Goal: Complete application form

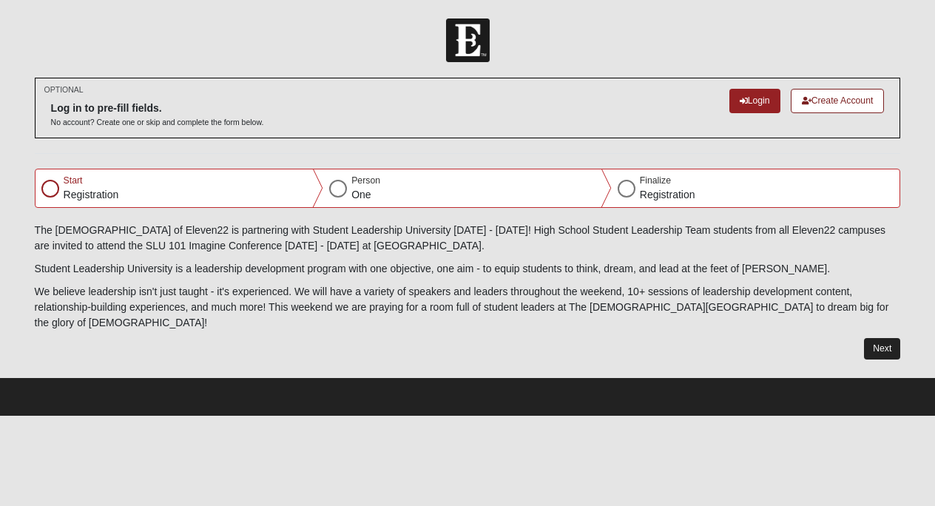
click at [885, 338] on button "Next" at bounding box center [882, 348] width 36 height 21
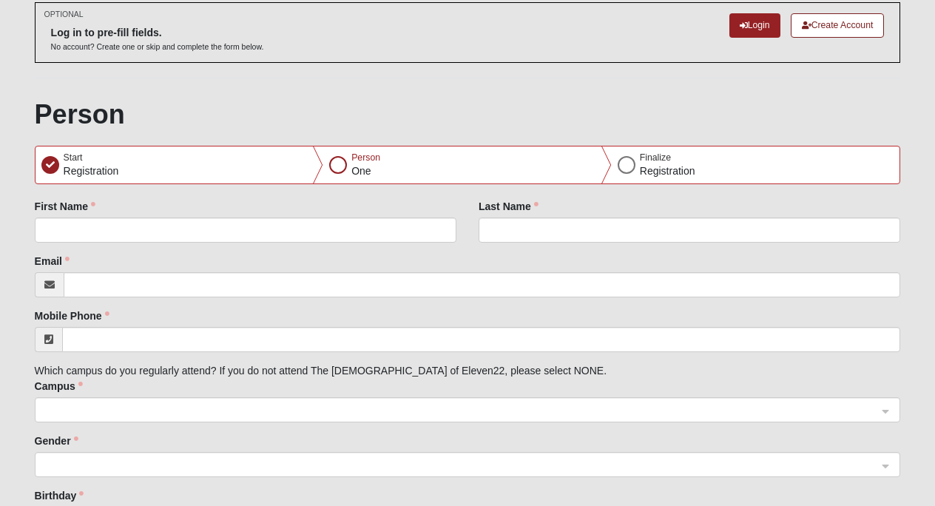
scroll to position [104, 0]
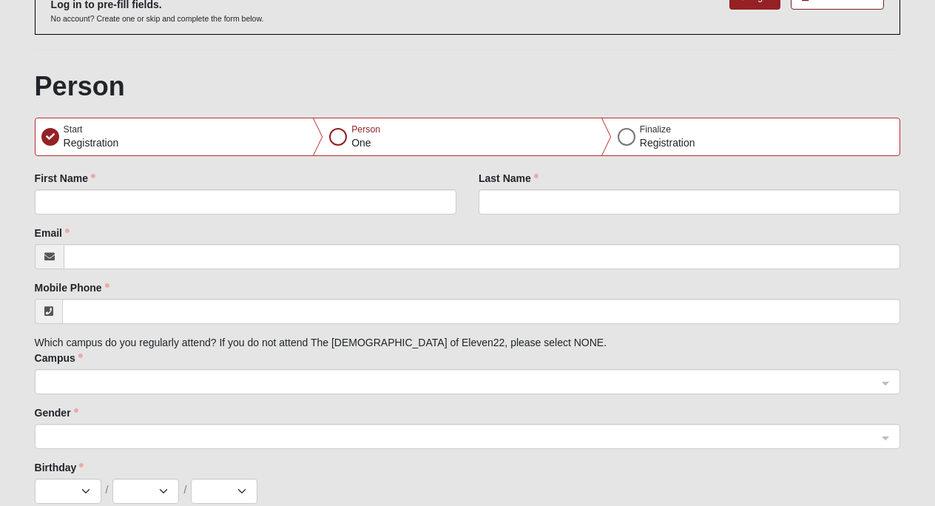
click at [168, 183] on div "First Name" at bounding box center [246, 193] width 422 height 44
click at [159, 214] on div "First Name" at bounding box center [246, 198] width 444 height 55
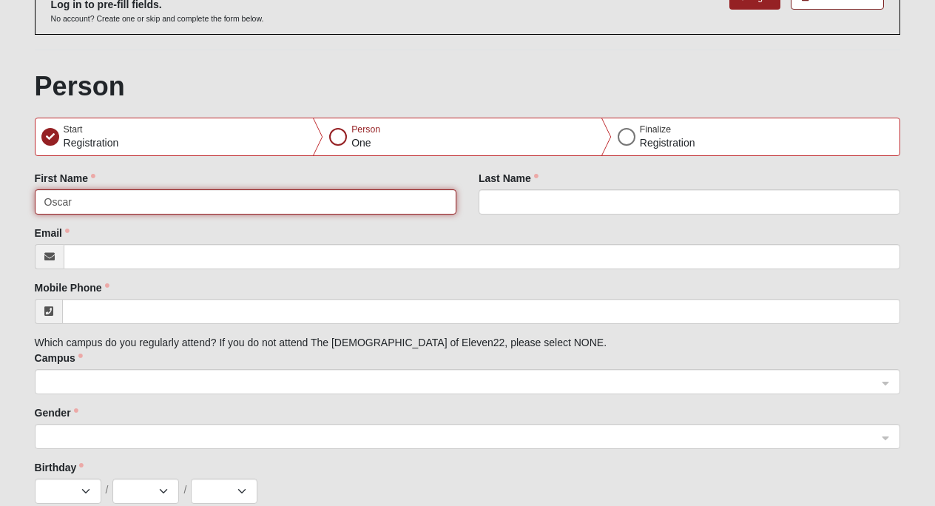
type input "Oscar"
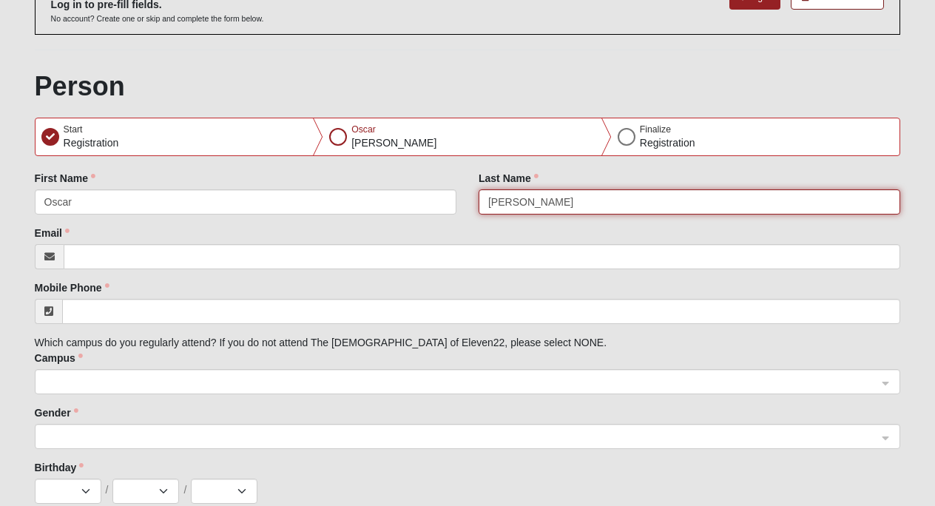
type input "[PERSON_NAME]"
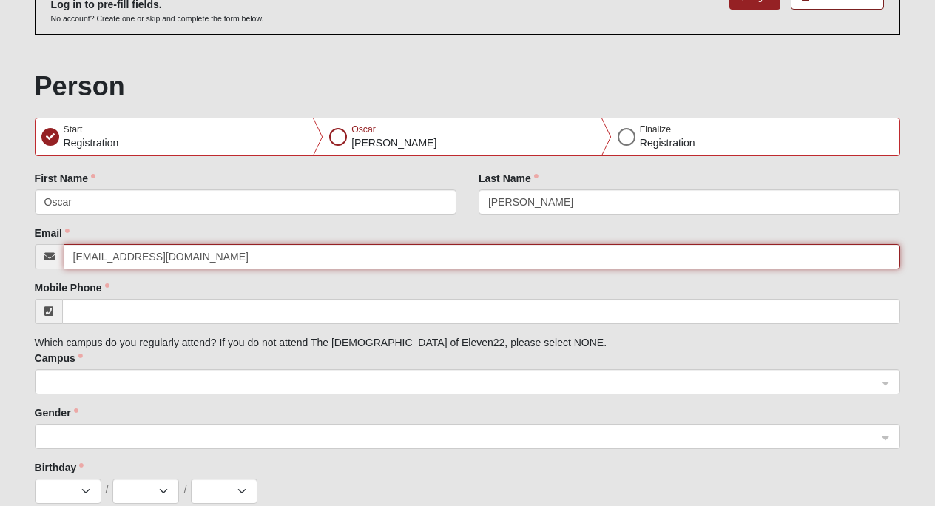
type input "[EMAIL_ADDRESS][DOMAIN_NAME]"
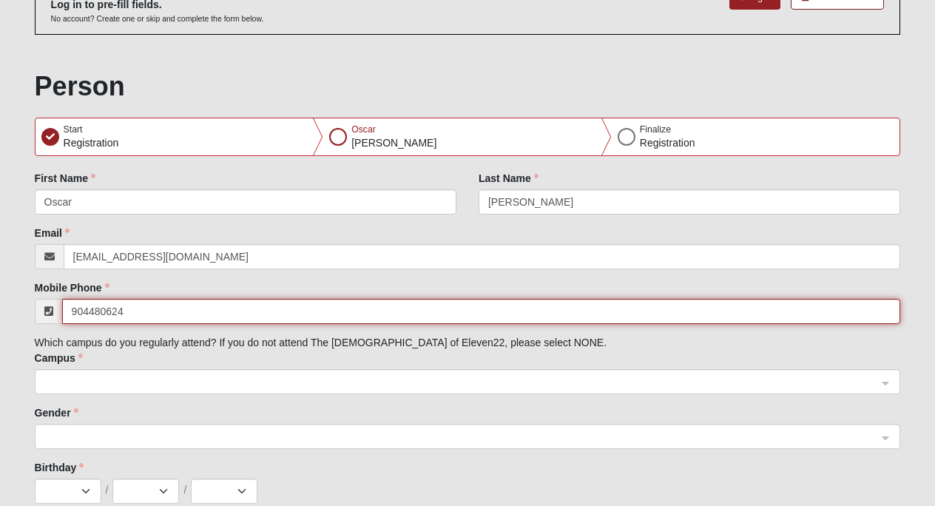
type input "[PHONE_NUMBER]"
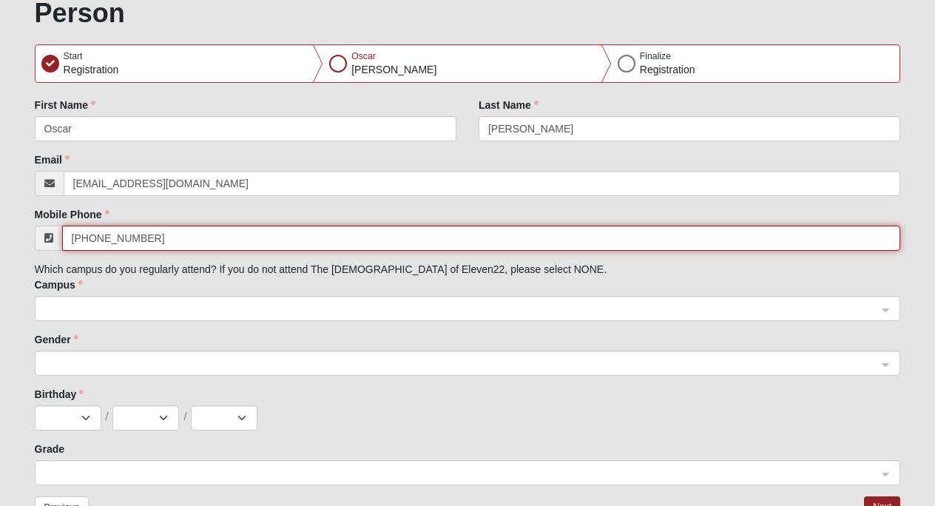
scroll to position [179, 0]
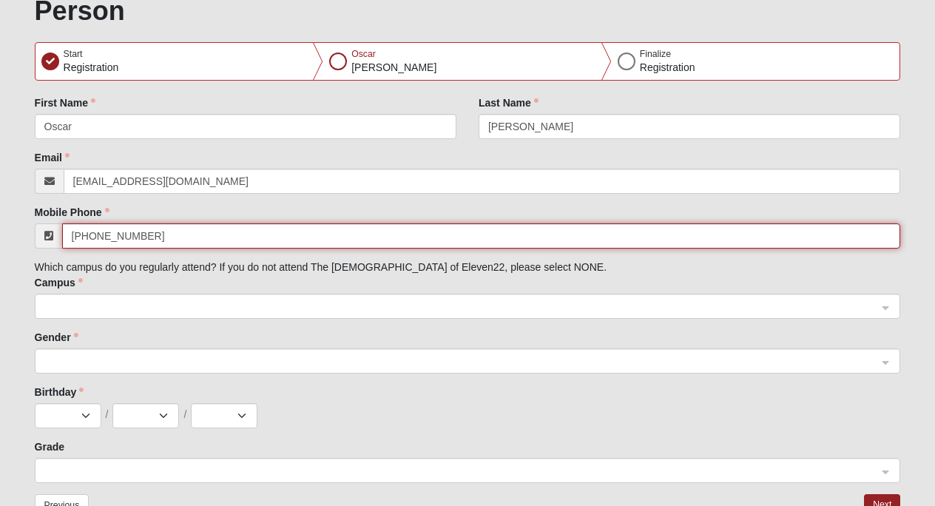
click at [133, 306] on span at bounding box center [460, 307] width 833 height 16
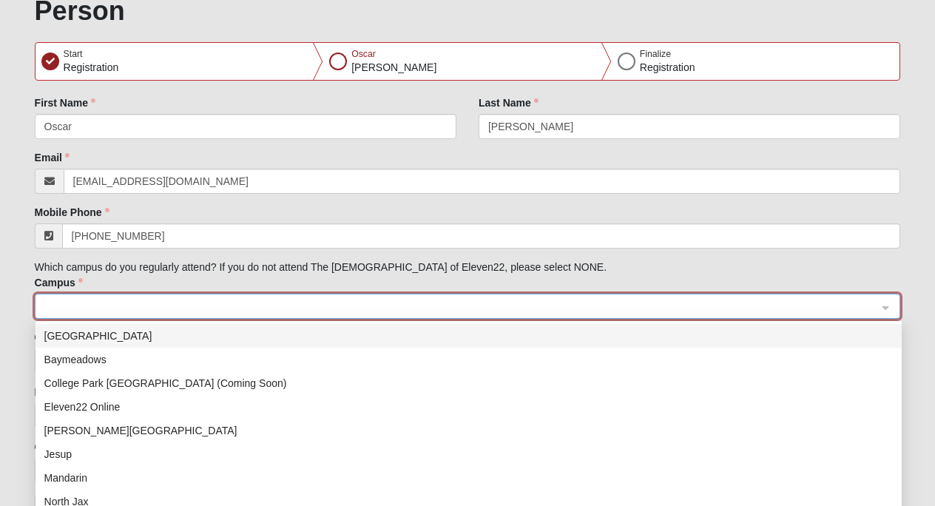
click at [126, 340] on div "[GEOGRAPHIC_DATA]" at bounding box center [468, 336] width 848 height 16
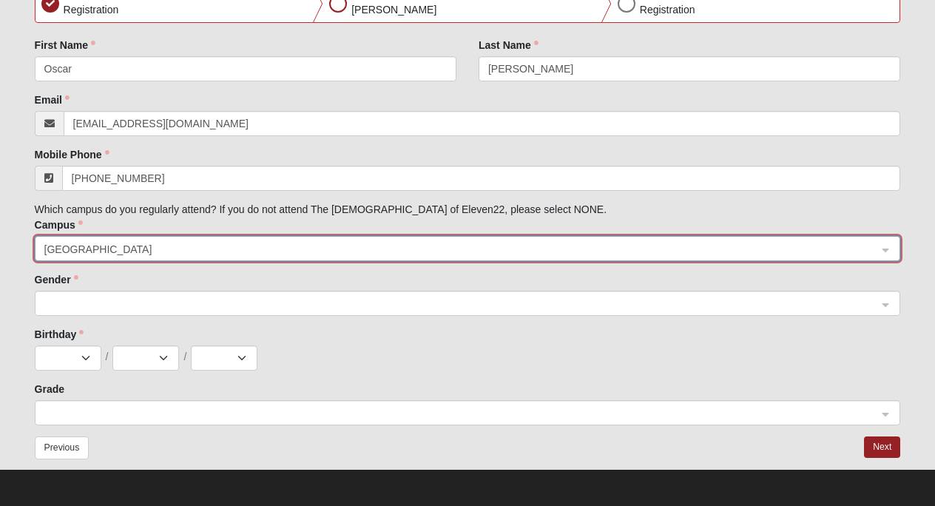
scroll to position [236, 0]
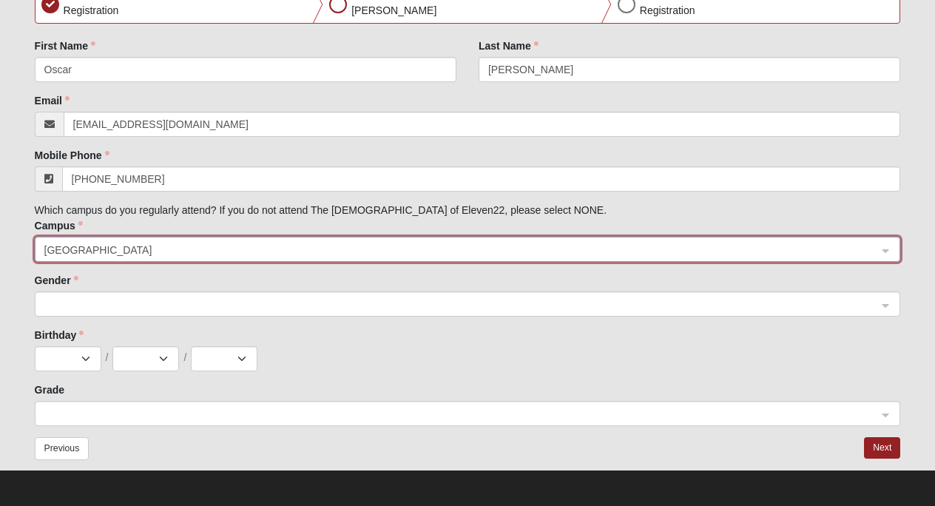
click at [87, 304] on span at bounding box center [460, 305] width 833 height 16
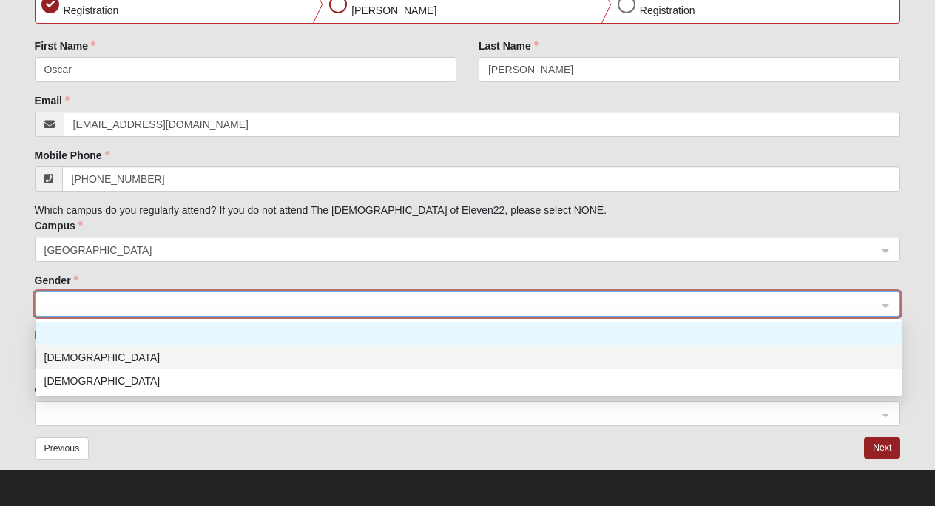
click at [93, 363] on div "[DEMOGRAPHIC_DATA]" at bounding box center [468, 357] width 848 height 16
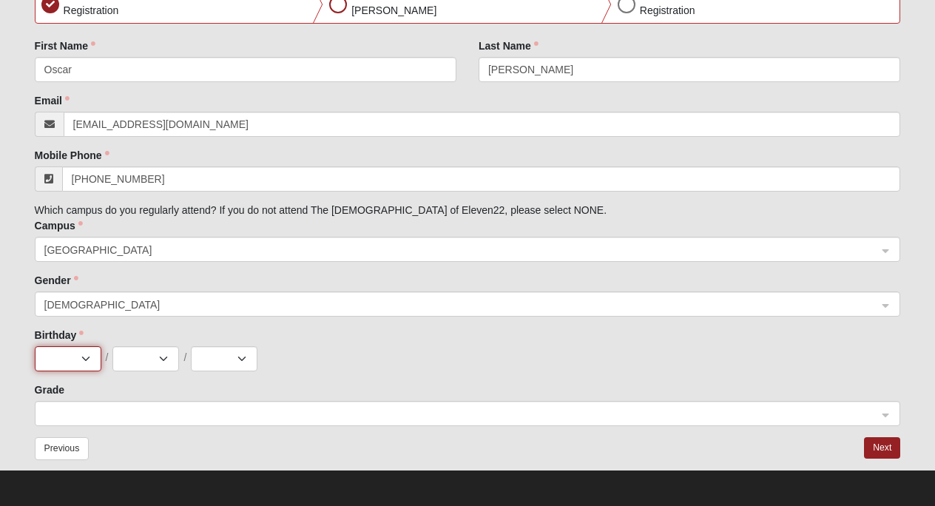
select select "2"
select select "16"
select select "2011"
click at [135, 411] on span at bounding box center [460, 414] width 833 height 16
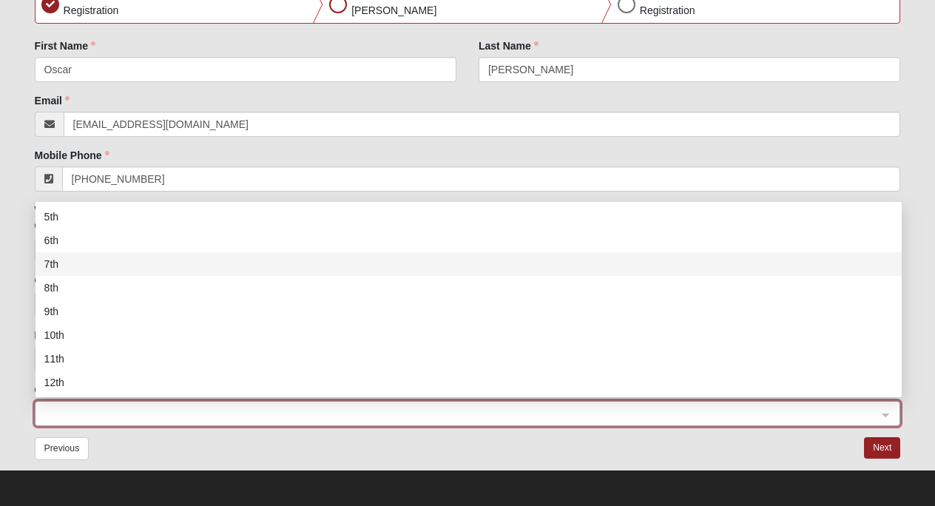
scroll to position [118, 0]
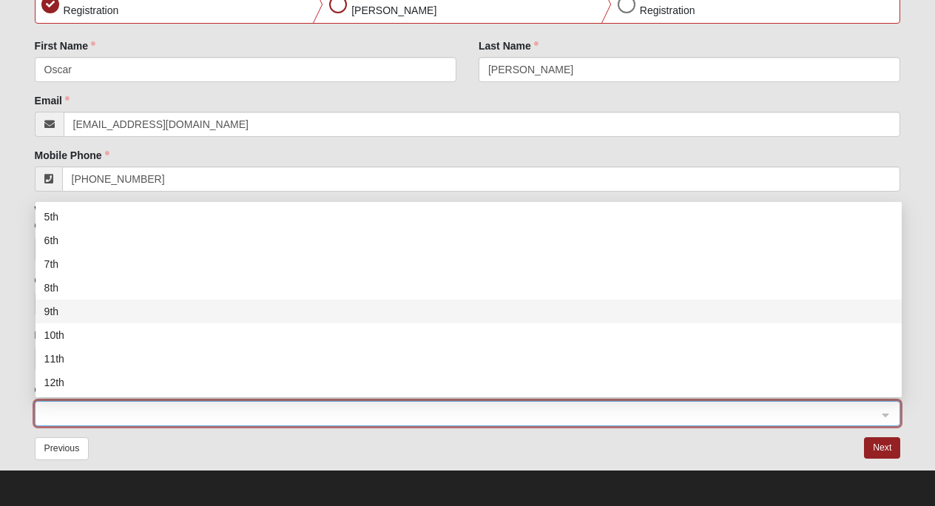
click at [94, 302] on div "9th" at bounding box center [468, 312] width 866 height 24
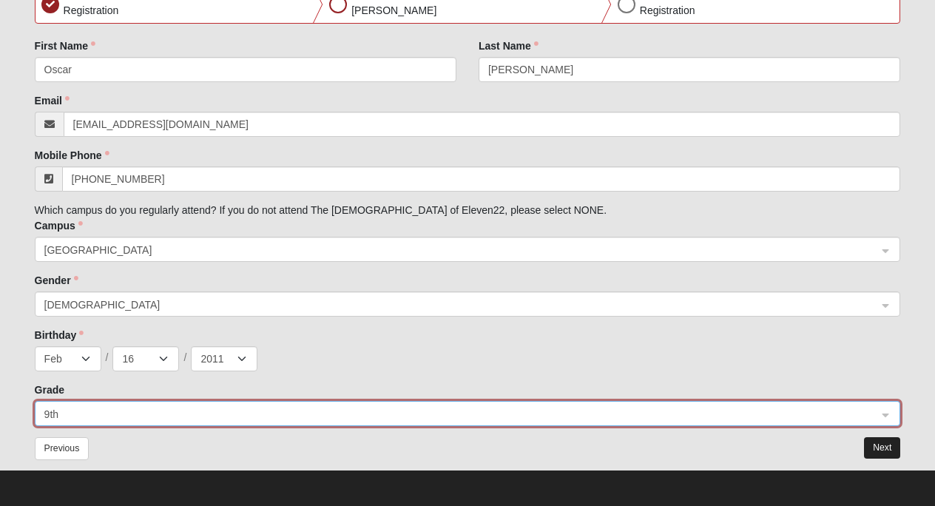
click at [888, 444] on button "Next" at bounding box center [882, 447] width 36 height 21
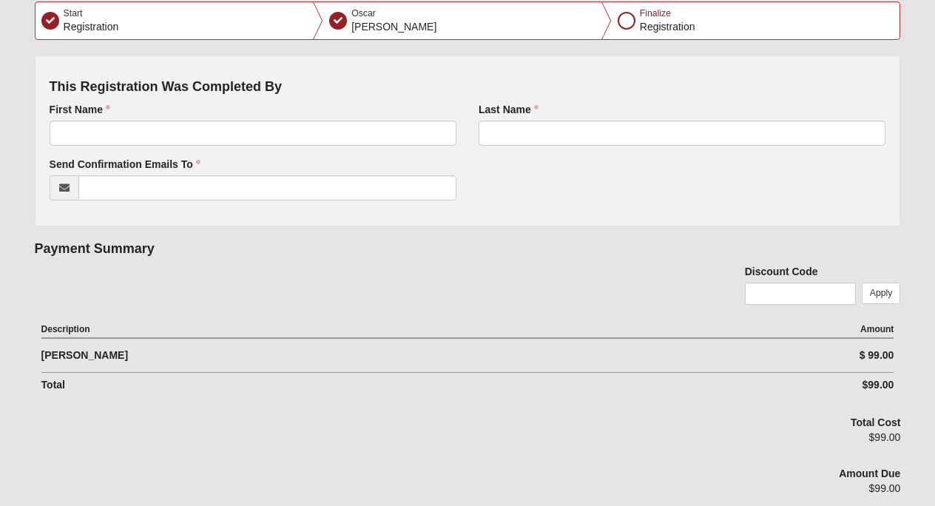
scroll to position [142, 0]
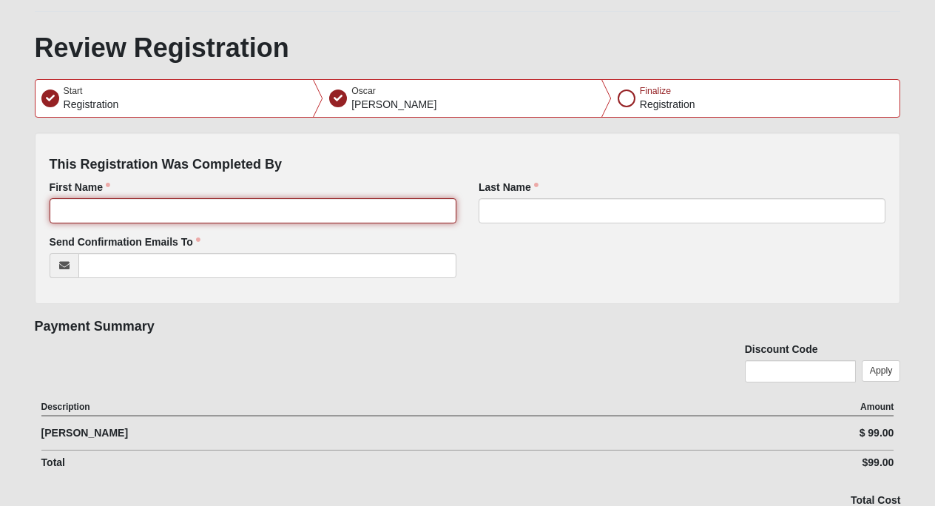
click at [175, 216] on input "First Name" at bounding box center [253, 210] width 407 height 25
type input "[PERSON_NAME]"
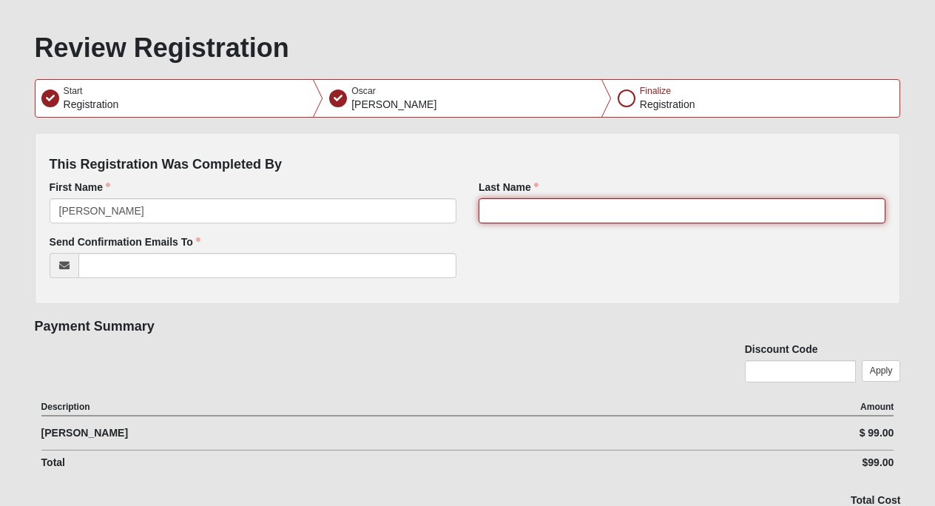
click at [504, 211] on input "Last Name" at bounding box center [681, 210] width 407 height 25
type input "[PERSON_NAME]"
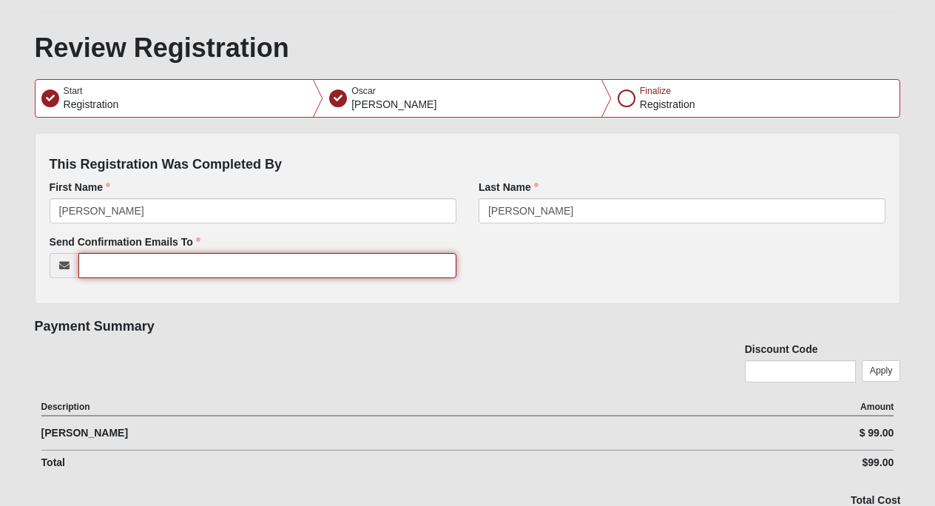
click at [274, 264] on input "Send Confirmation Emails To" at bounding box center [267, 265] width 378 height 25
type input "[EMAIL_ADDRESS][DOMAIN_NAME]"
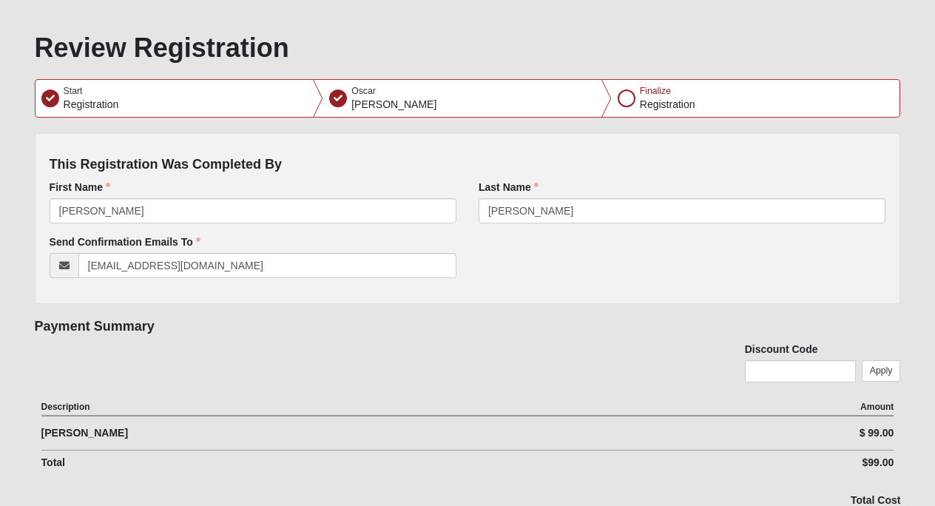
click at [464, 313] on form "Please correct the following: This Registration Was Completed By First Name [PE…" at bounding box center [468, 382] width 866 height 501
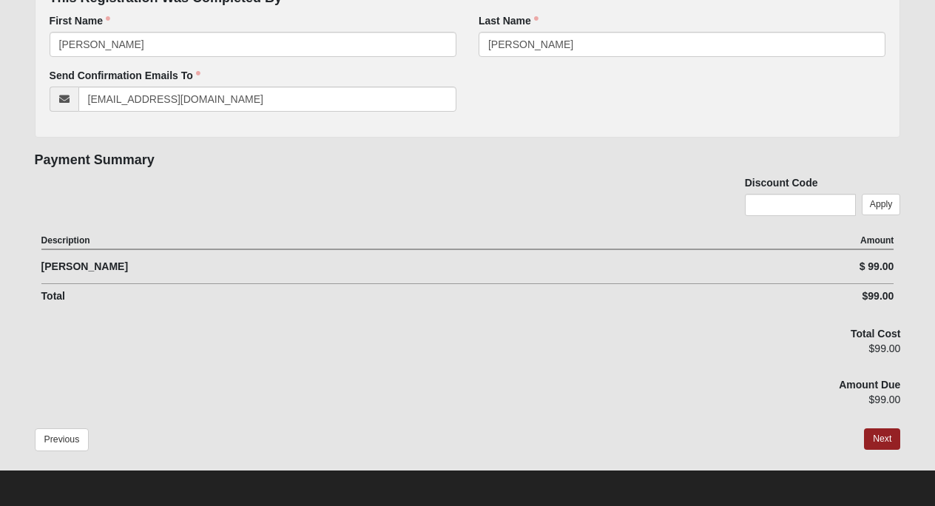
scroll to position [308, 0]
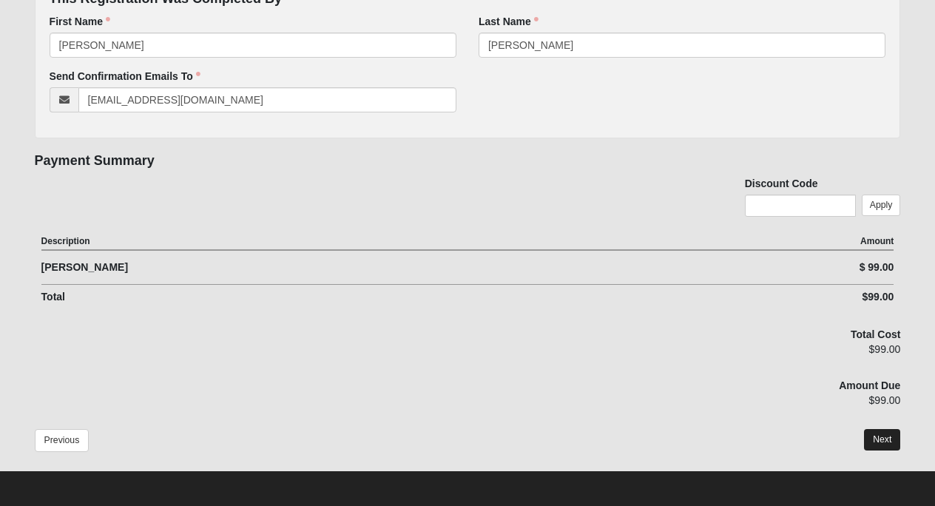
click at [892, 434] on button "Next" at bounding box center [882, 439] width 36 height 21
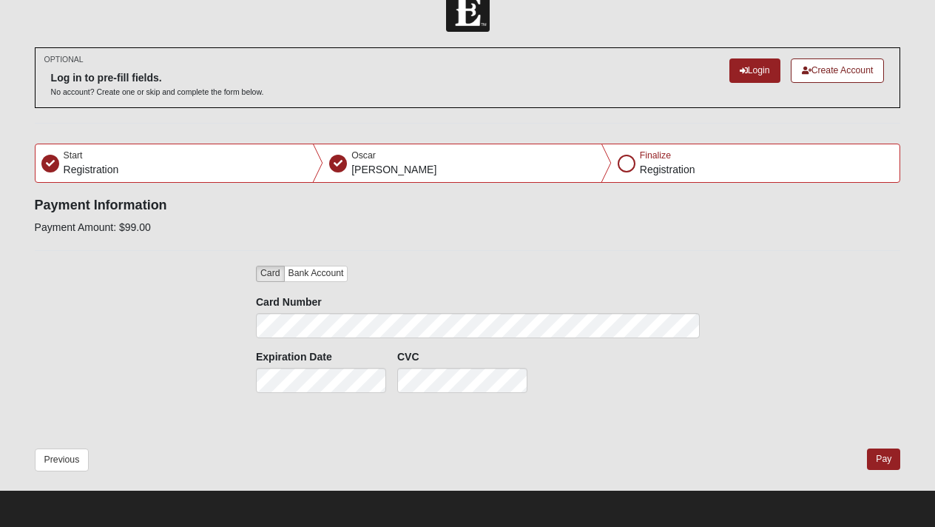
scroll to position [30, 0]
